Goal: Information Seeking & Learning: Check status

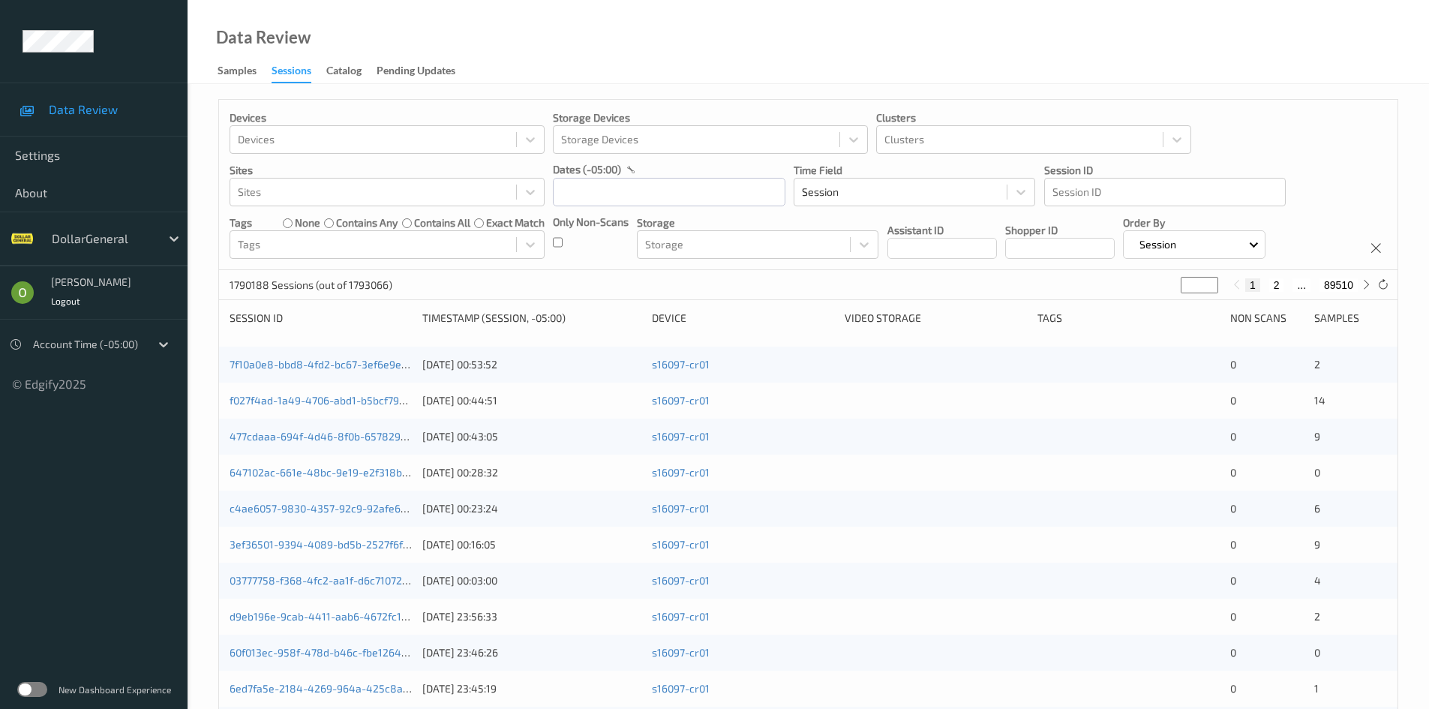
click at [1313, 109] on div "Devices Devices Storage Devices Storage Devices Clusters Clusters Sites Sites d…" at bounding box center [808, 185] width 1178 height 170
click at [635, 182] on input "text" at bounding box center [669, 192] width 233 height 29
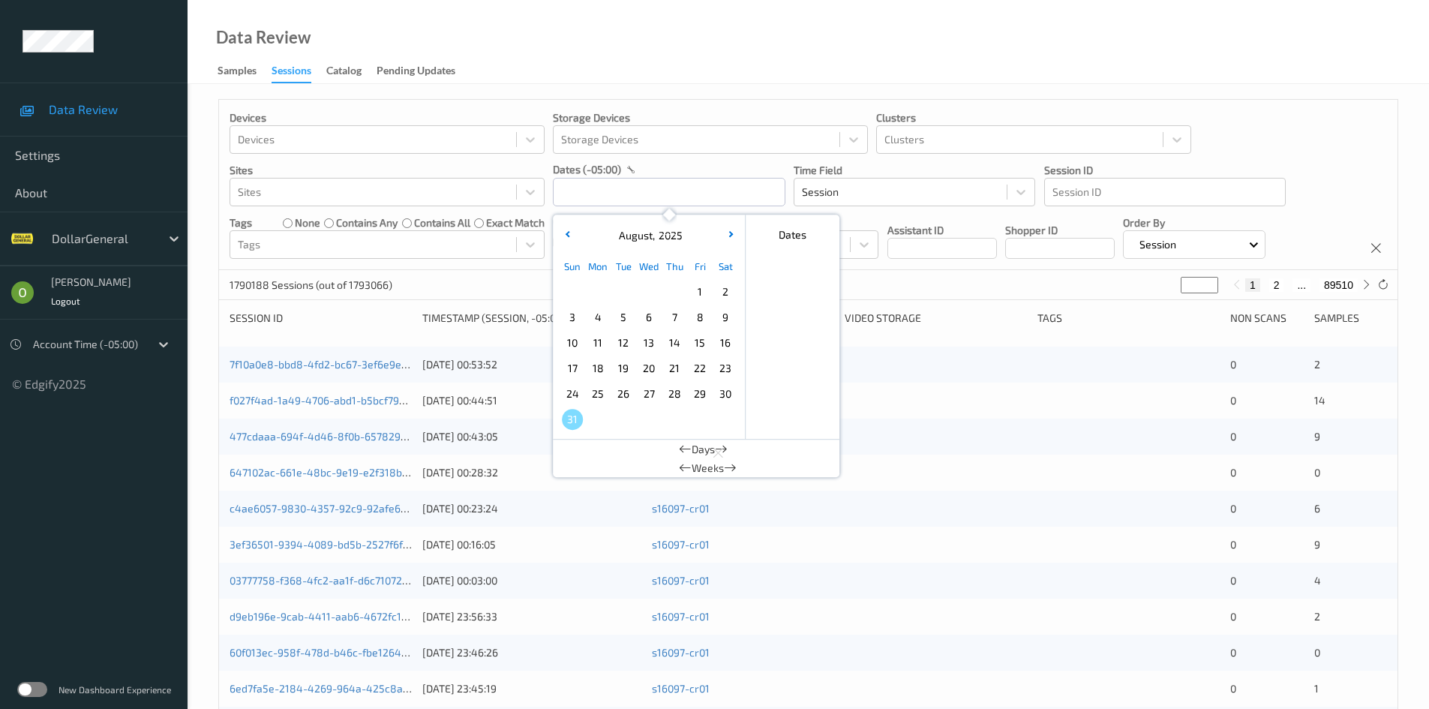
click at [596, 343] on span "11" at bounding box center [597, 342] width 21 height 21
click at [578, 365] on span "17" at bounding box center [572, 368] width 21 height 21
type input "[DATE] 00:00 -> [DATE] 23:59"
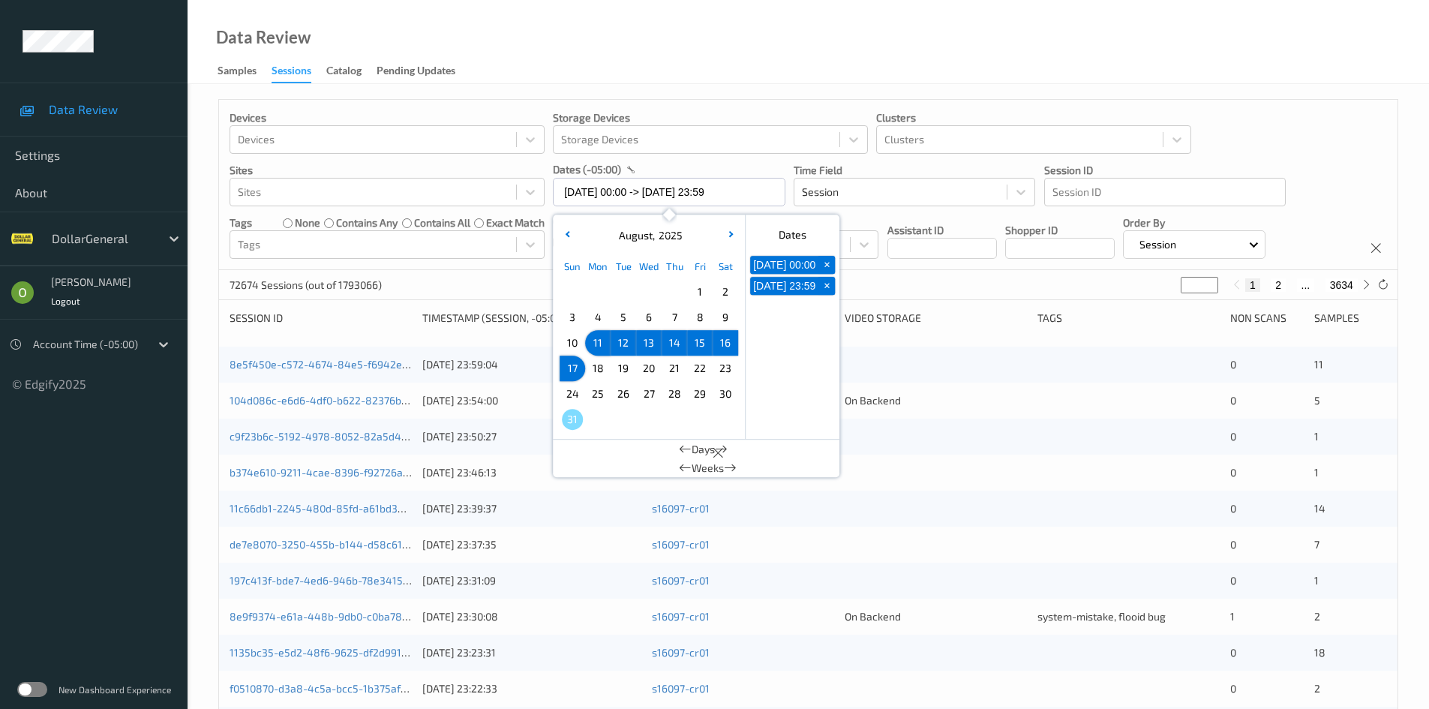
click at [789, 162] on div "Devices Devices Storage Devices Storage Devices Clusters Clusters Sites Sites d…" at bounding box center [808, 185] width 1178 height 170
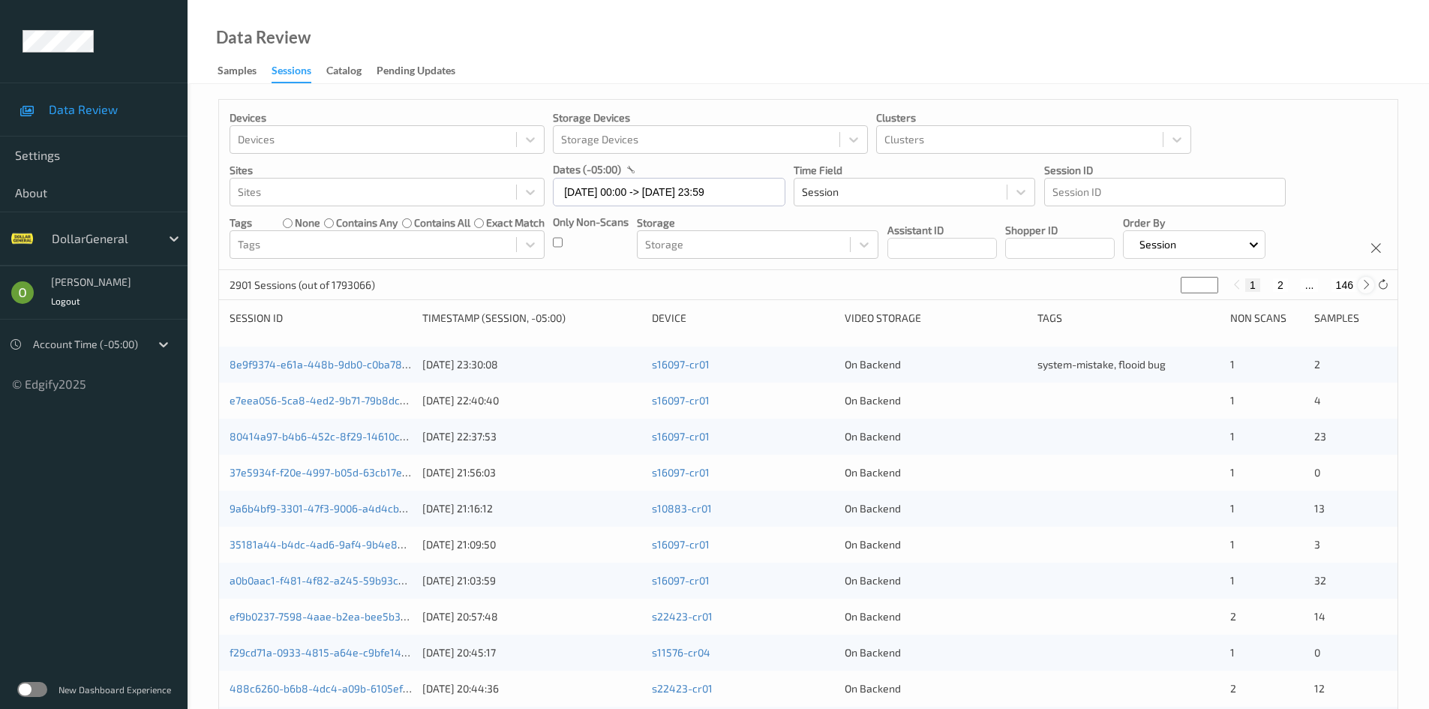
click at [1364, 287] on icon at bounding box center [1366, 284] width 11 height 11
type input "*"
click at [1364, 287] on icon at bounding box center [1366, 284] width 11 height 11
type input "*"
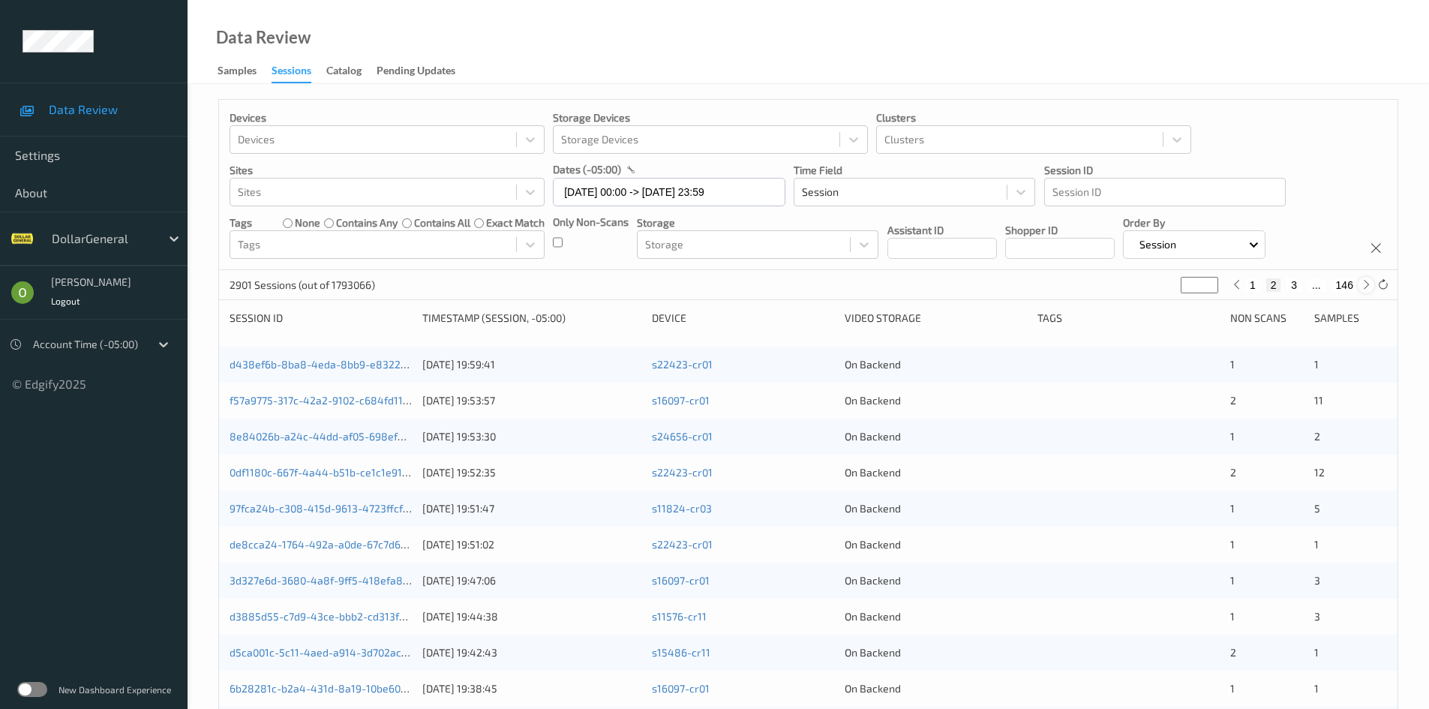
type input "*"
click at [1364, 287] on icon at bounding box center [1366, 284] width 11 height 11
type input "*"
click at [1364, 287] on icon at bounding box center [1366, 284] width 11 height 11
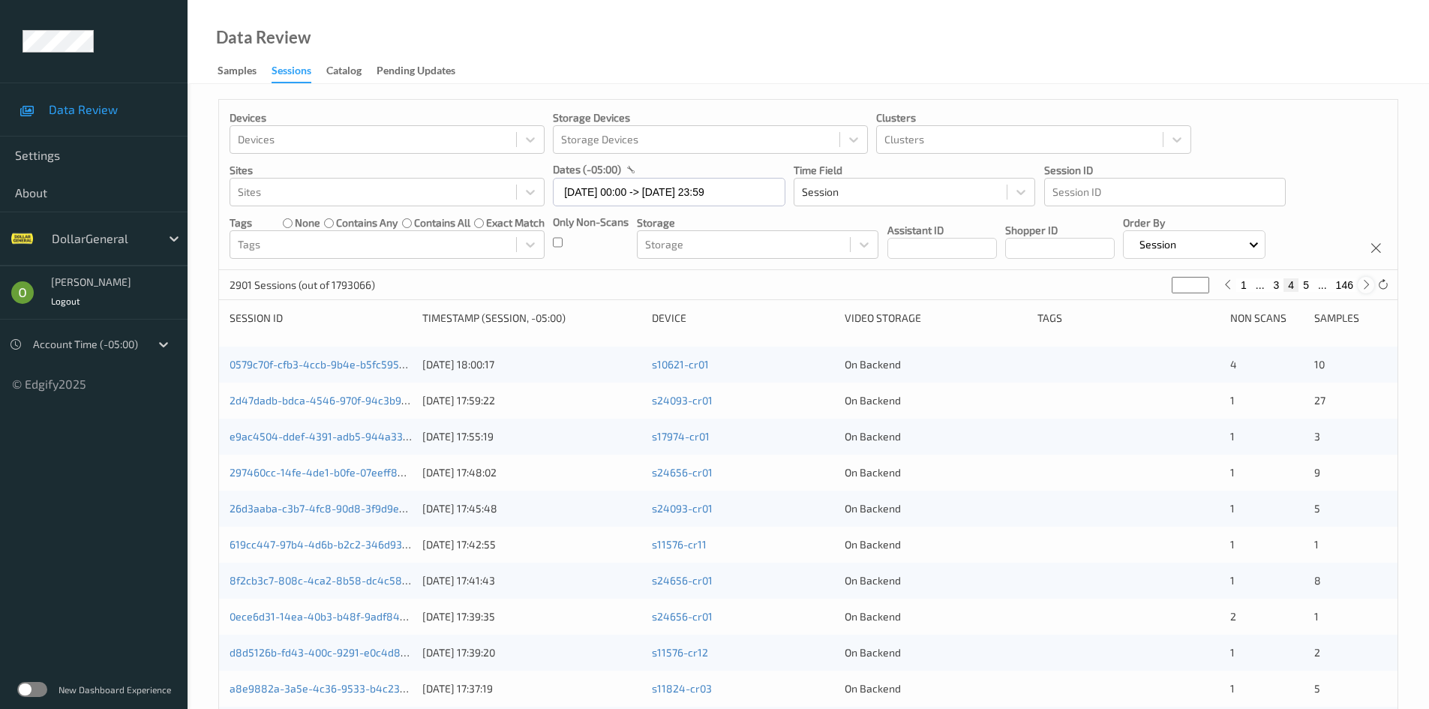
type input "*"
click at [1364, 287] on icon at bounding box center [1366, 284] width 11 height 11
type input "*"
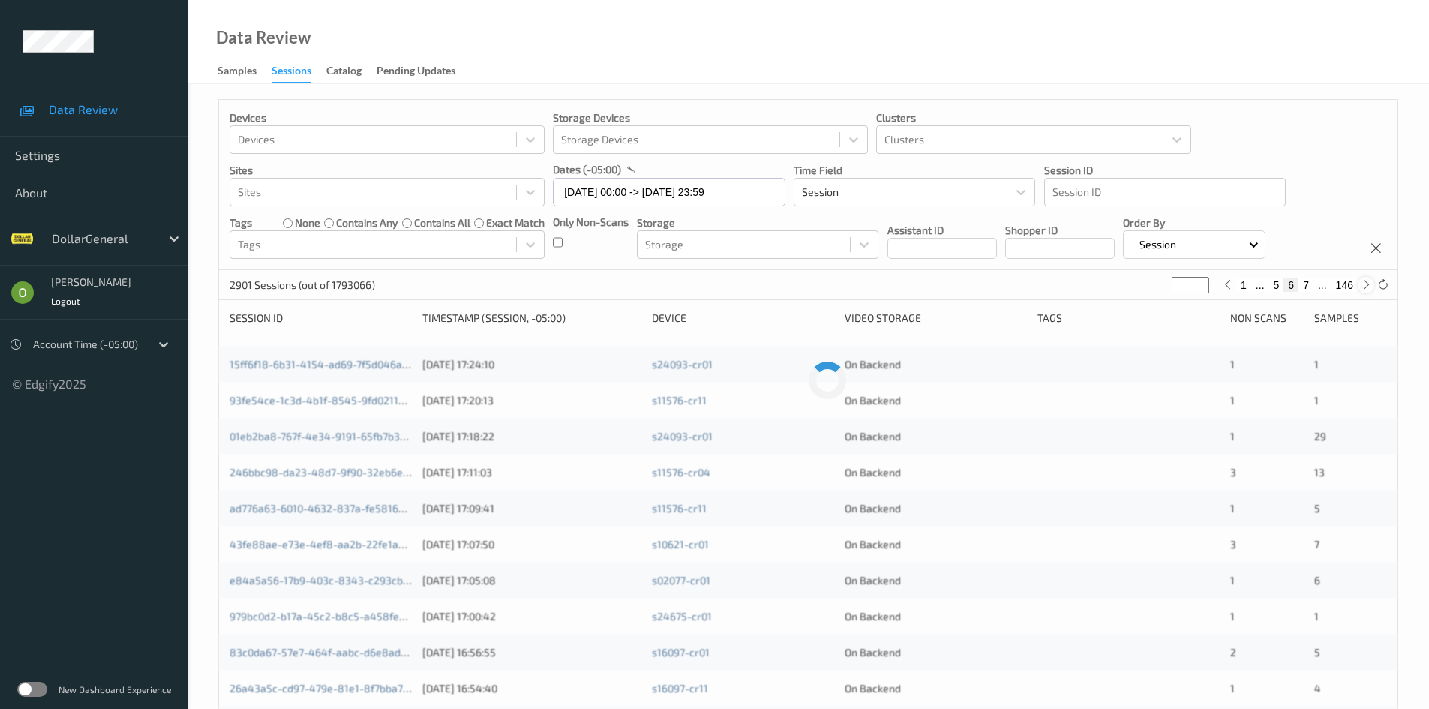
click at [1364, 287] on icon at bounding box center [1366, 284] width 11 height 11
type input "*"
click at [1364, 287] on icon at bounding box center [1366, 284] width 11 height 11
type input "*"
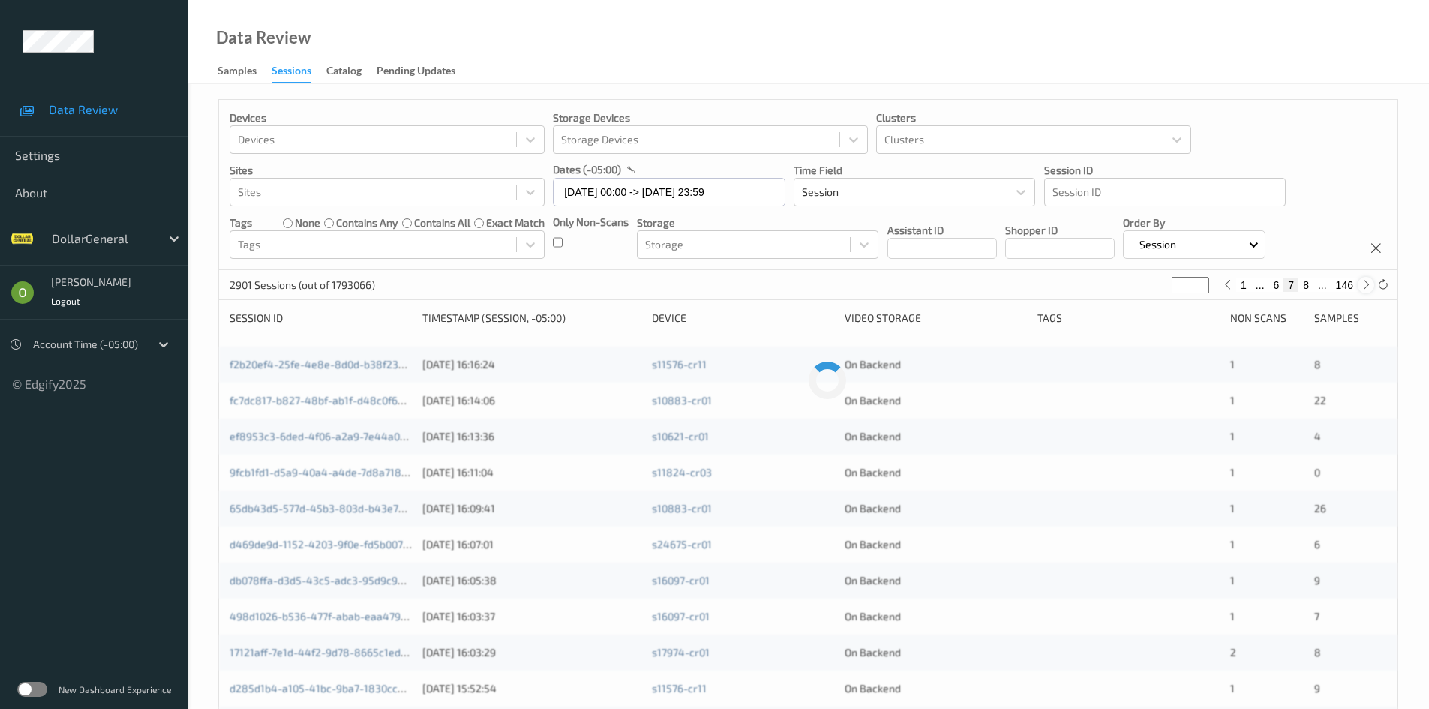
type input "*"
click at [1364, 287] on icon at bounding box center [1366, 284] width 11 height 11
type input "*"
click at [1364, 287] on icon at bounding box center [1366, 284] width 11 height 11
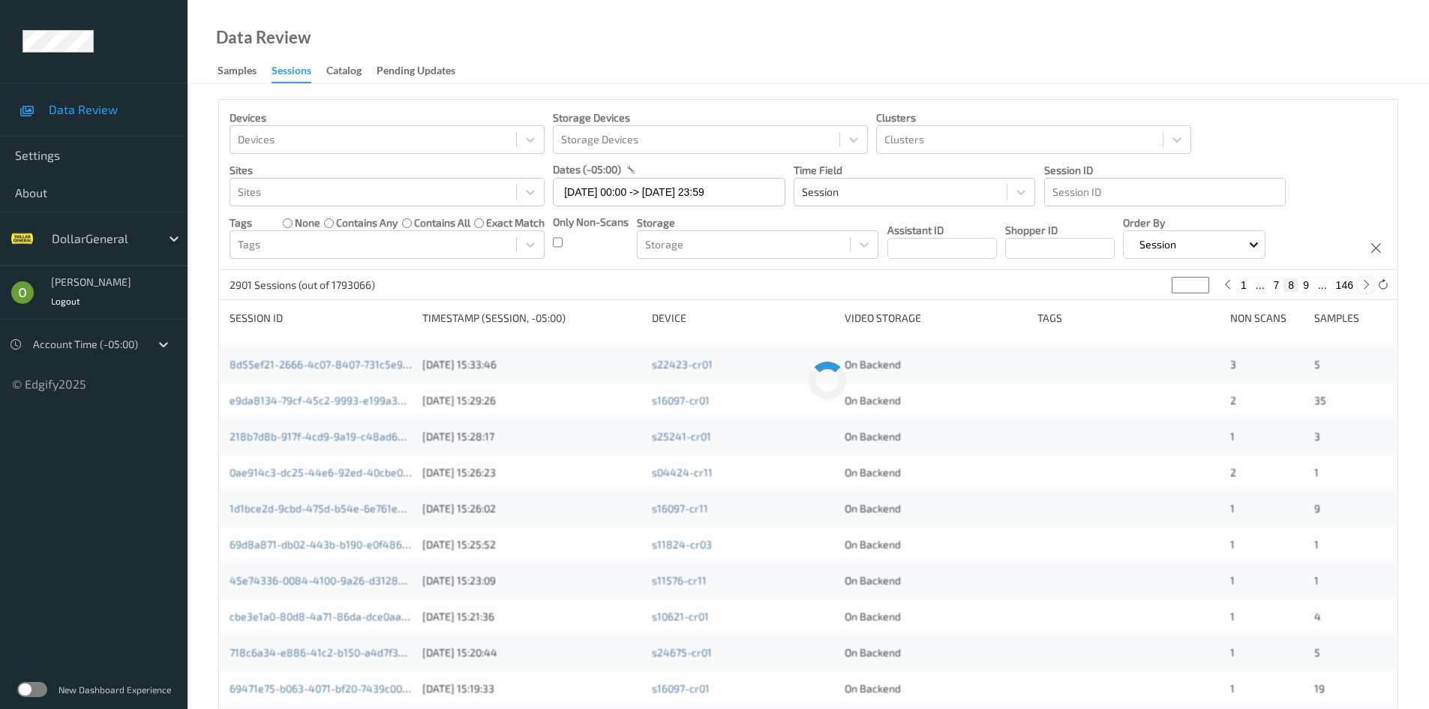
type input "**"
click at [1364, 287] on icon at bounding box center [1366, 284] width 11 height 11
type input "**"
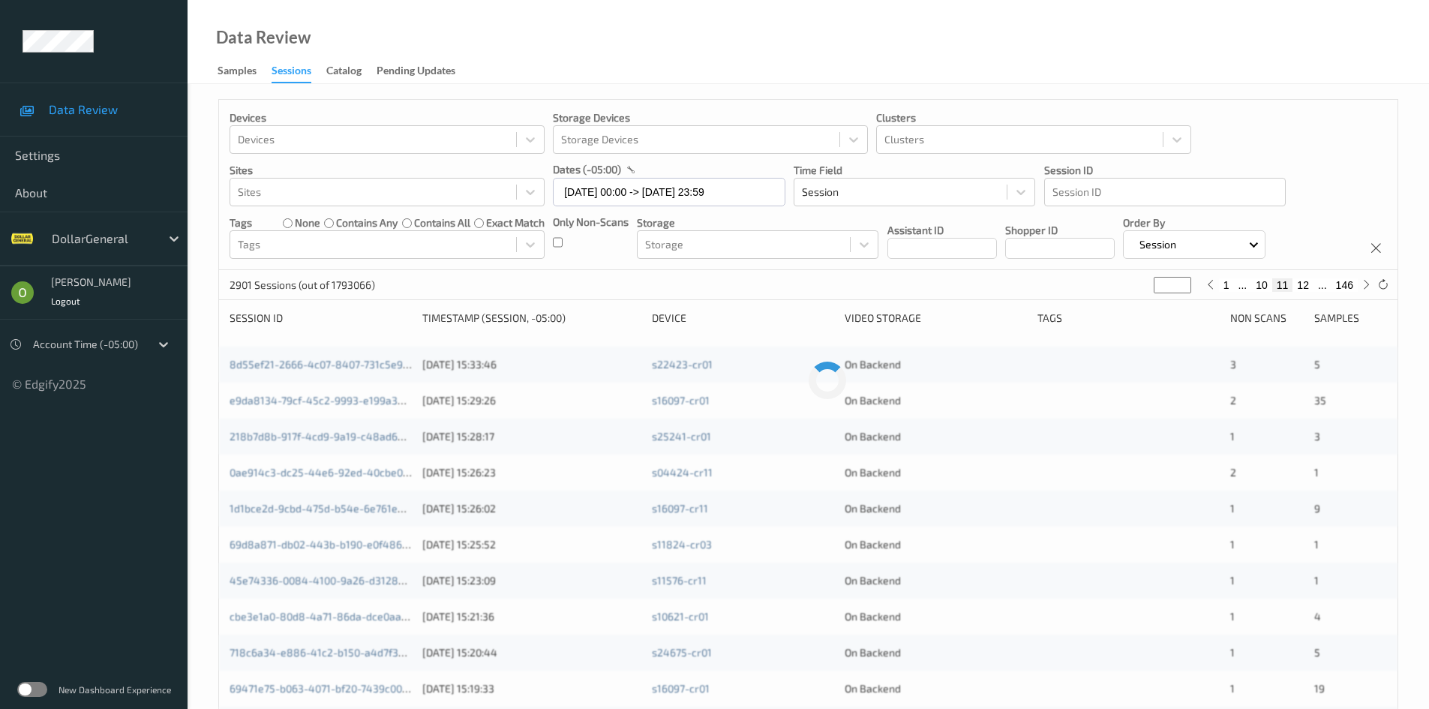
click at [1358, 289] on div at bounding box center [1366, 285] width 17 height 17
type input "**"
